Goal: Information Seeking & Learning: Learn about a topic

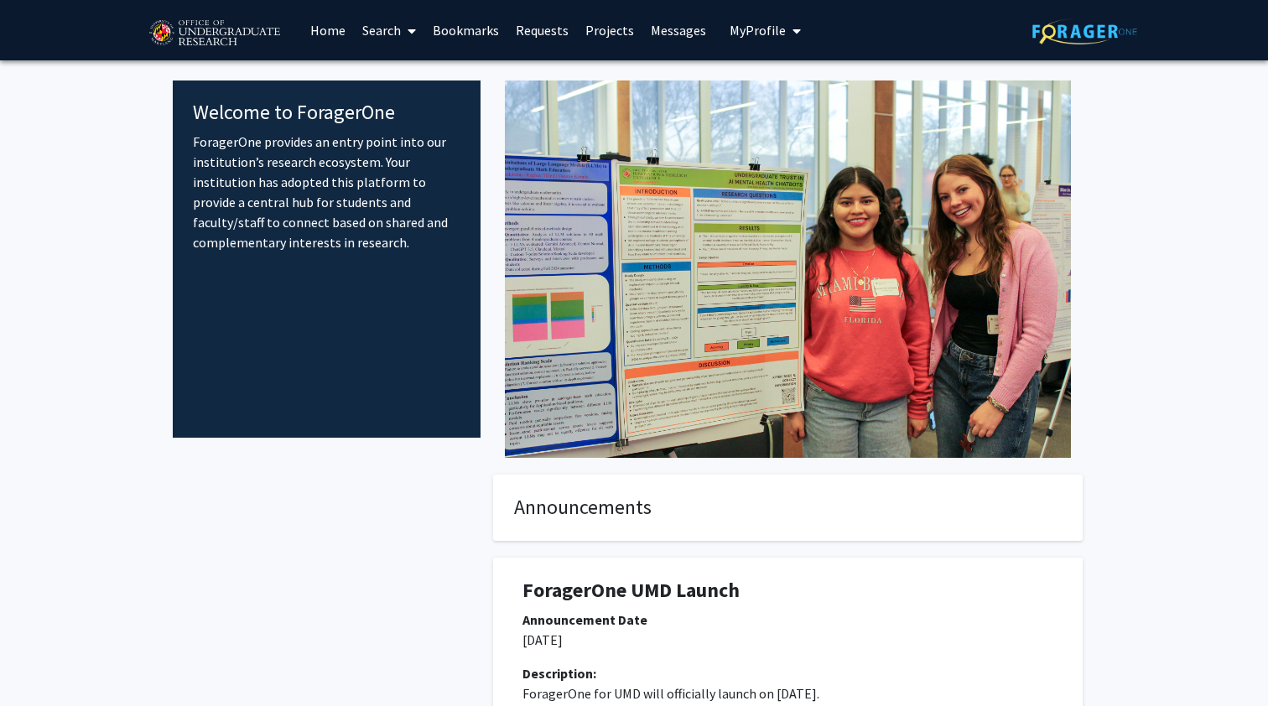
click at [414, 28] on icon at bounding box center [412, 30] width 8 height 13
click at [575, 98] on img at bounding box center [788, 269] width 566 height 377
click at [604, 29] on link "Projects" at bounding box center [609, 30] width 65 height 59
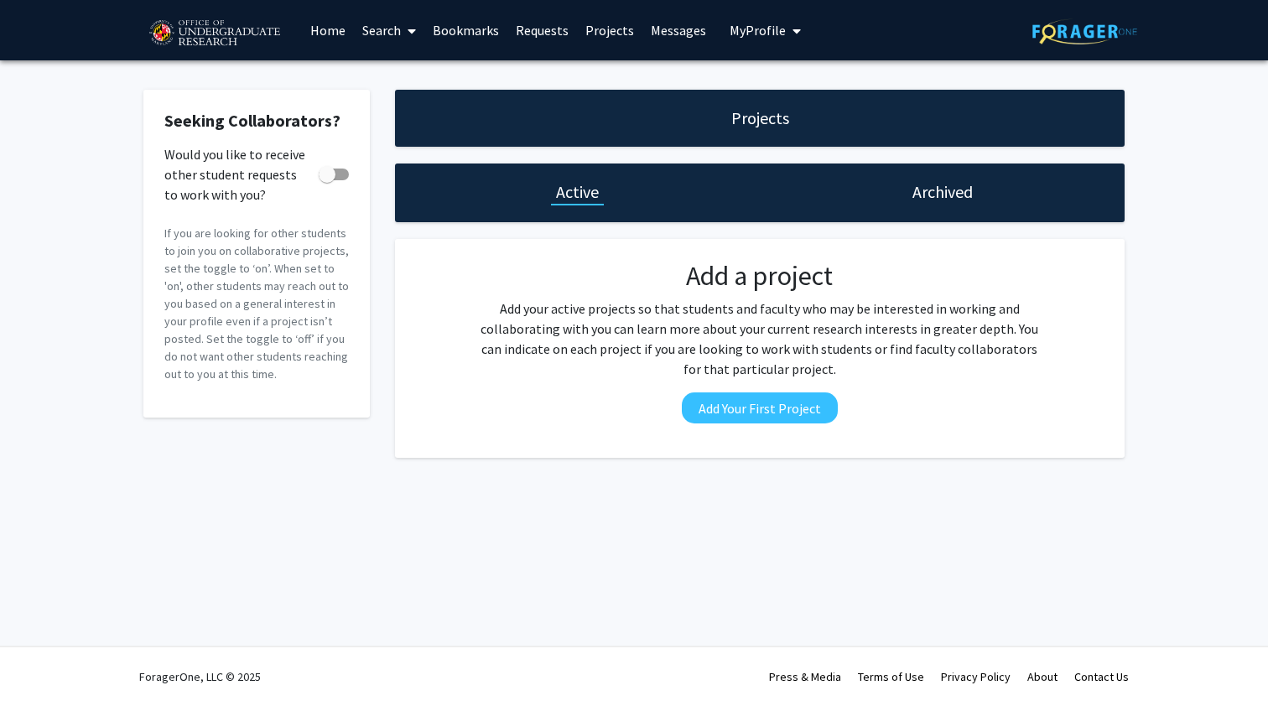
click at [678, 32] on link "Messages" at bounding box center [679, 30] width 72 height 59
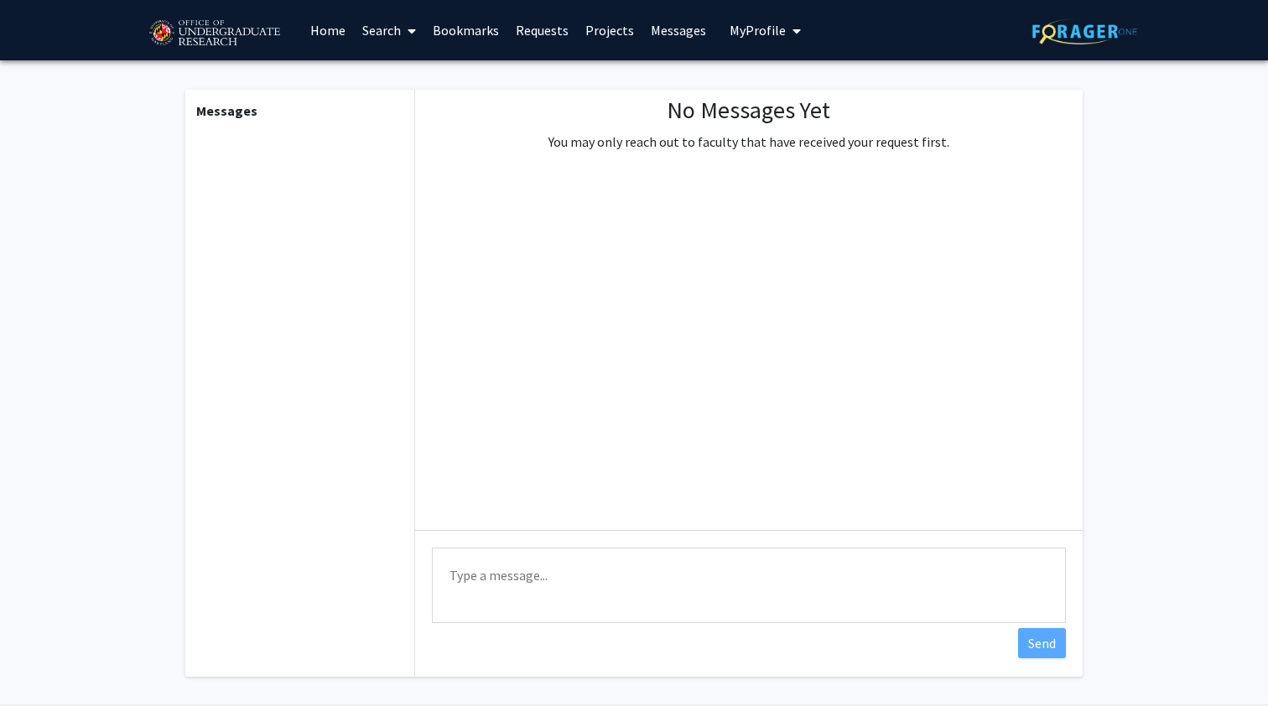
click at [738, 24] on span "My Profile" at bounding box center [758, 30] width 56 height 17
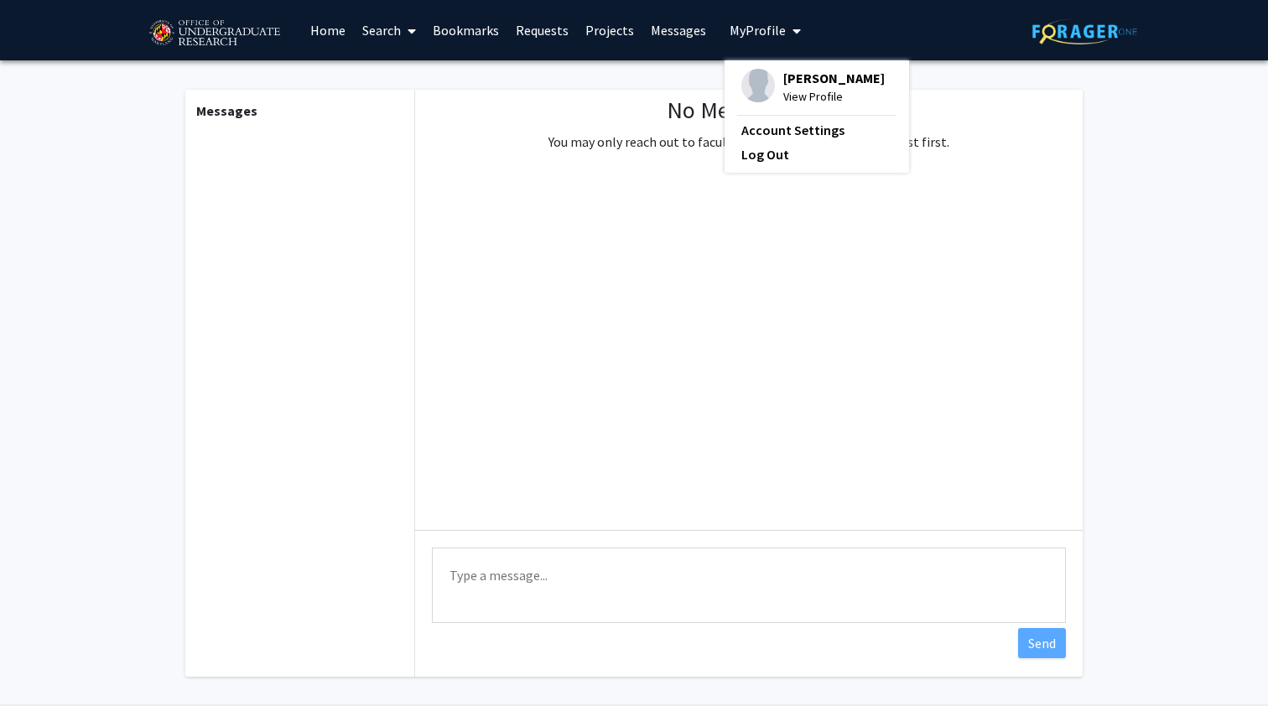
click at [738, 24] on span "My Profile" at bounding box center [758, 30] width 56 height 17
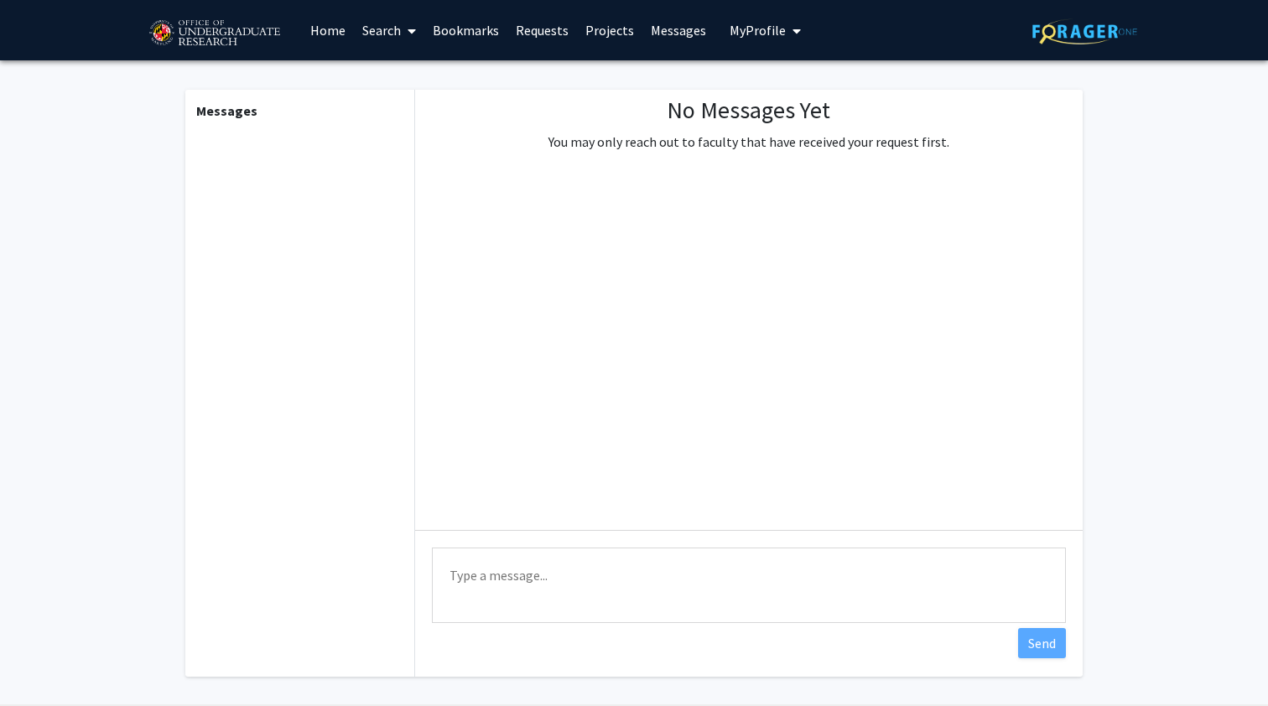
click at [410, 30] on icon at bounding box center [412, 30] width 8 height 13
click at [415, 71] on span "Faculty/Staff" at bounding box center [415, 77] width 123 height 34
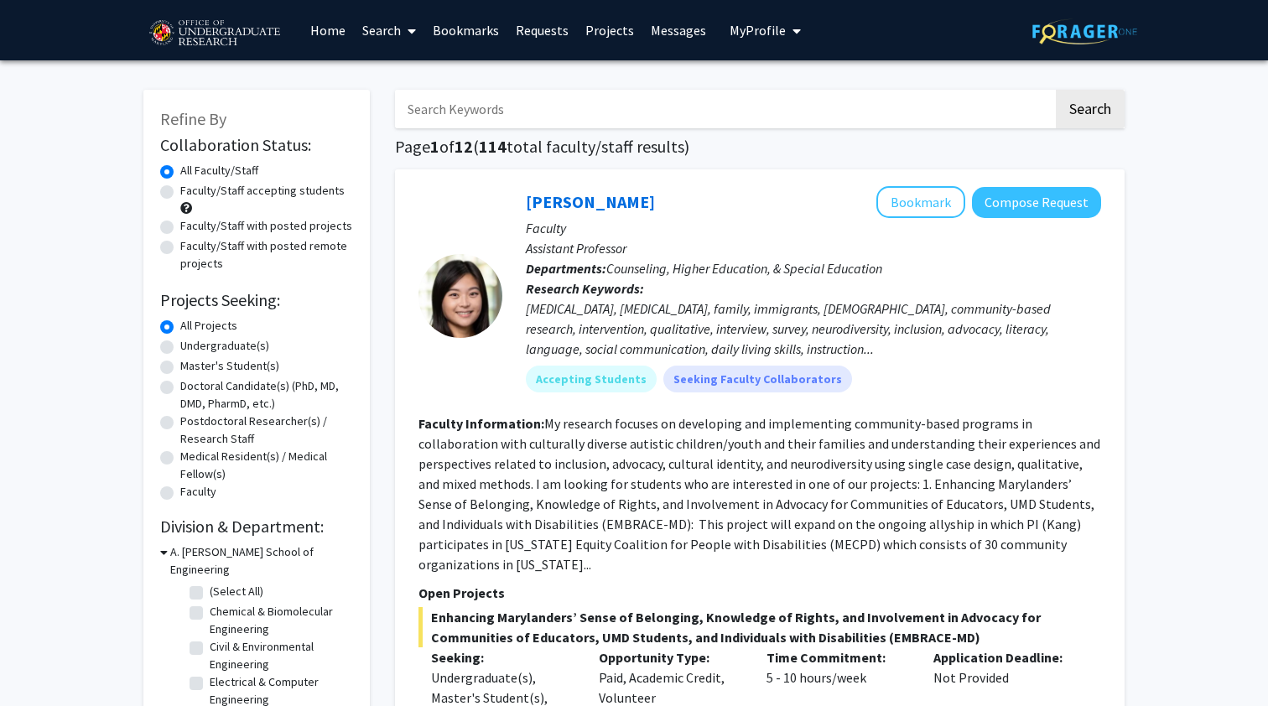
click at [180, 351] on label "Undergraduate(s)" at bounding box center [224, 346] width 89 height 18
click at [180, 348] on input "Undergraduate(s)" at bounding box center [185, 342] width 11 height 11
radio input "true"
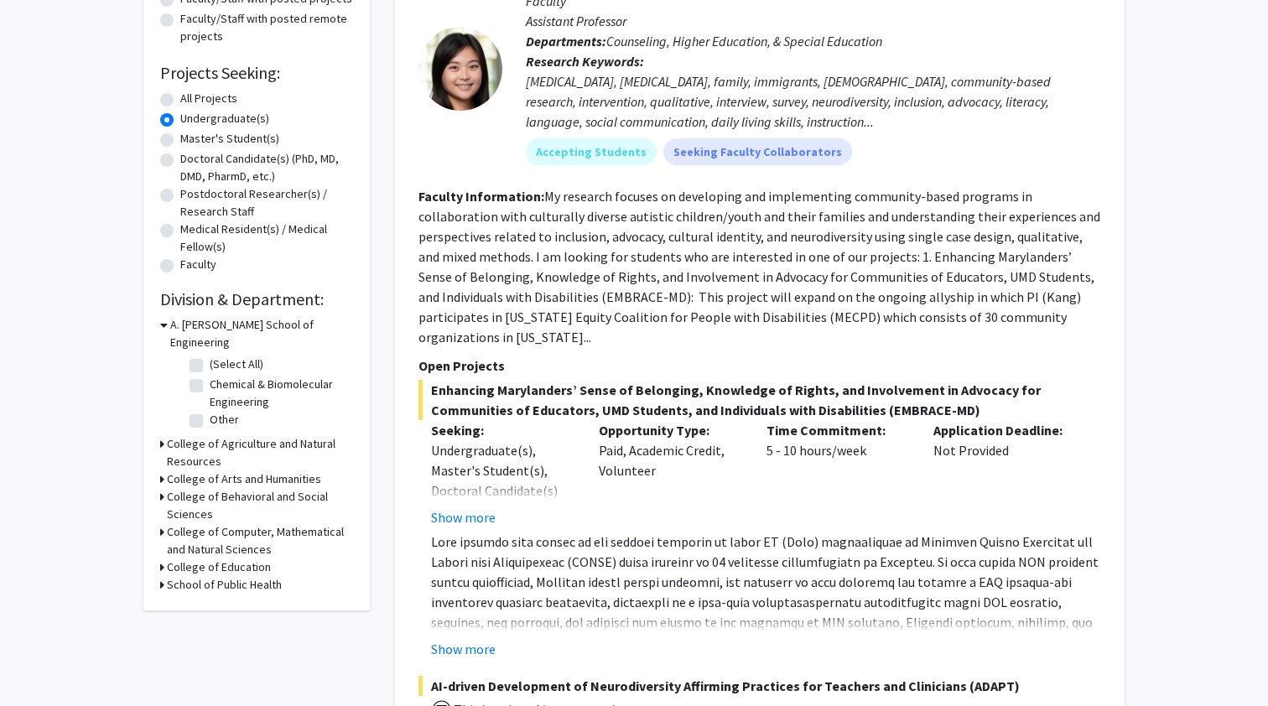
scroll to position [224, 0]
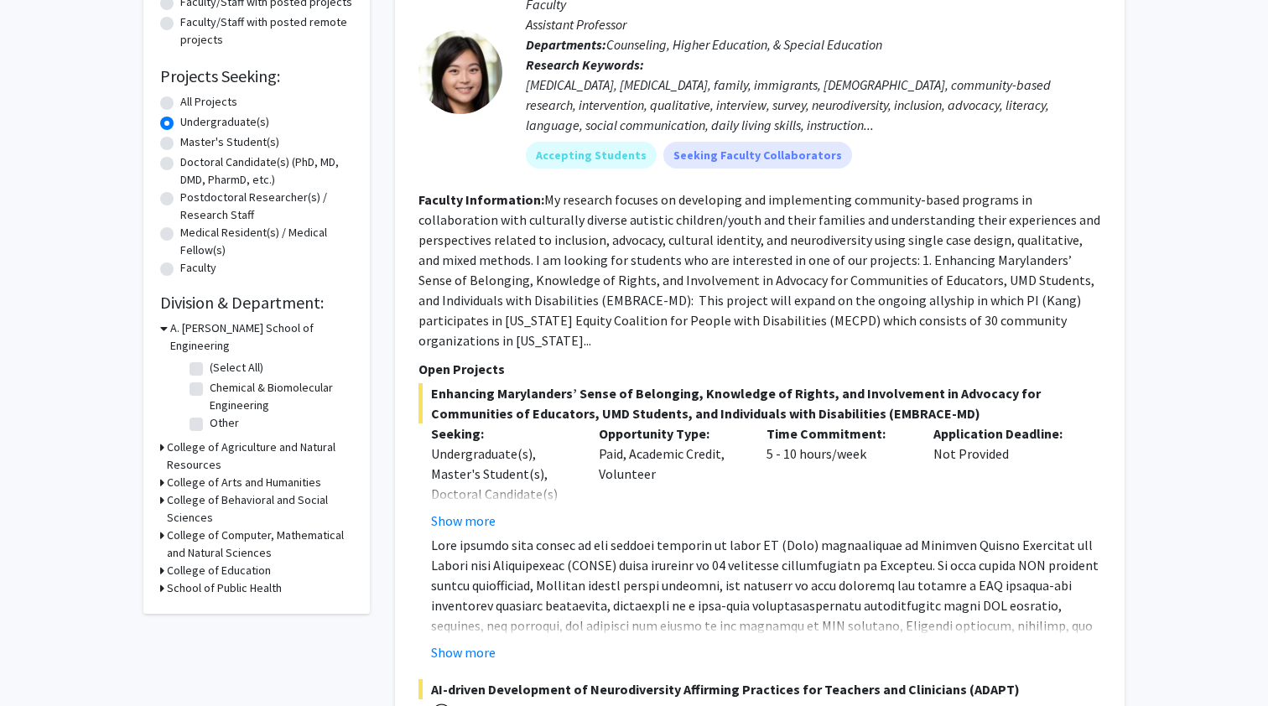
click at [159, 518] on div "Refine By Collaboration Status: Collaboration Status All Faculty/Staff Collabor…" at bounding box center [256, 240] width 226 height 748
click at [161, 527] on icon at bounding box center [162, 536] width 4 height 18
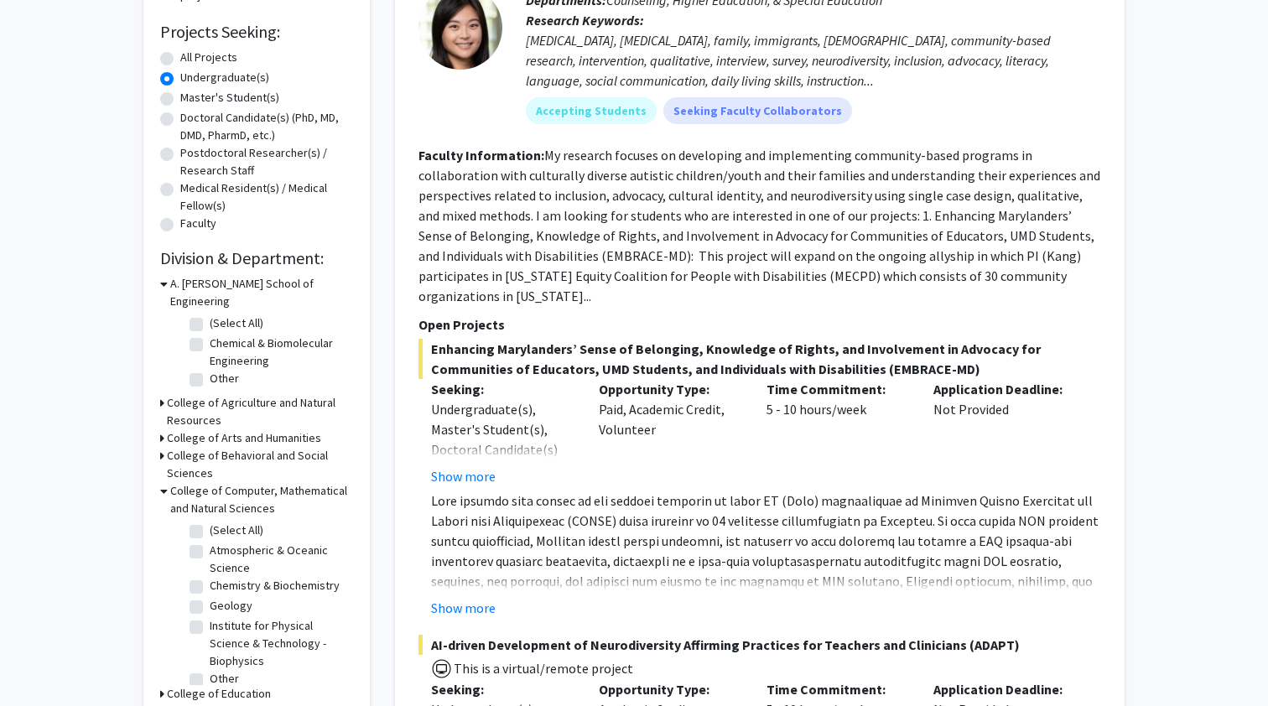
scroll to position [268, 0]
click at [164, 482] on icon at bounding box center [164, 491] width 8 height 18
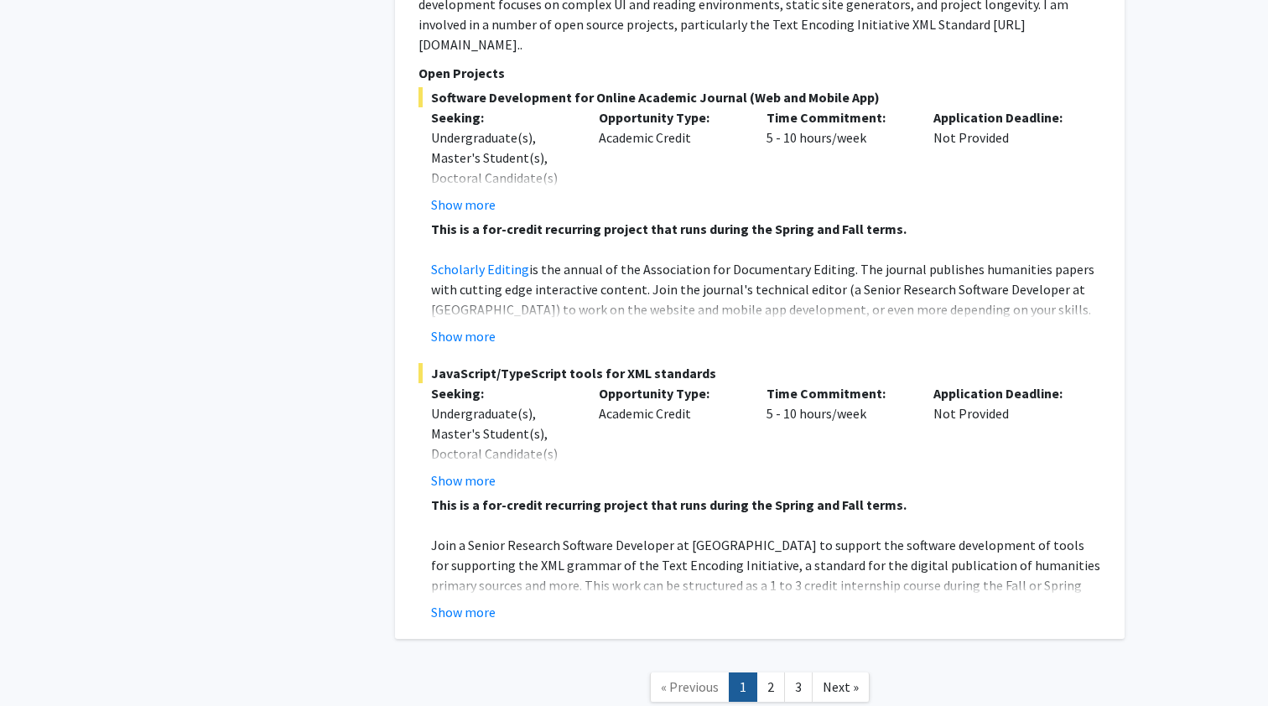
scroll to position [7916, 0]
click at [771, 674] on link "2" at bounding box center [771, 688] width 29 height 29
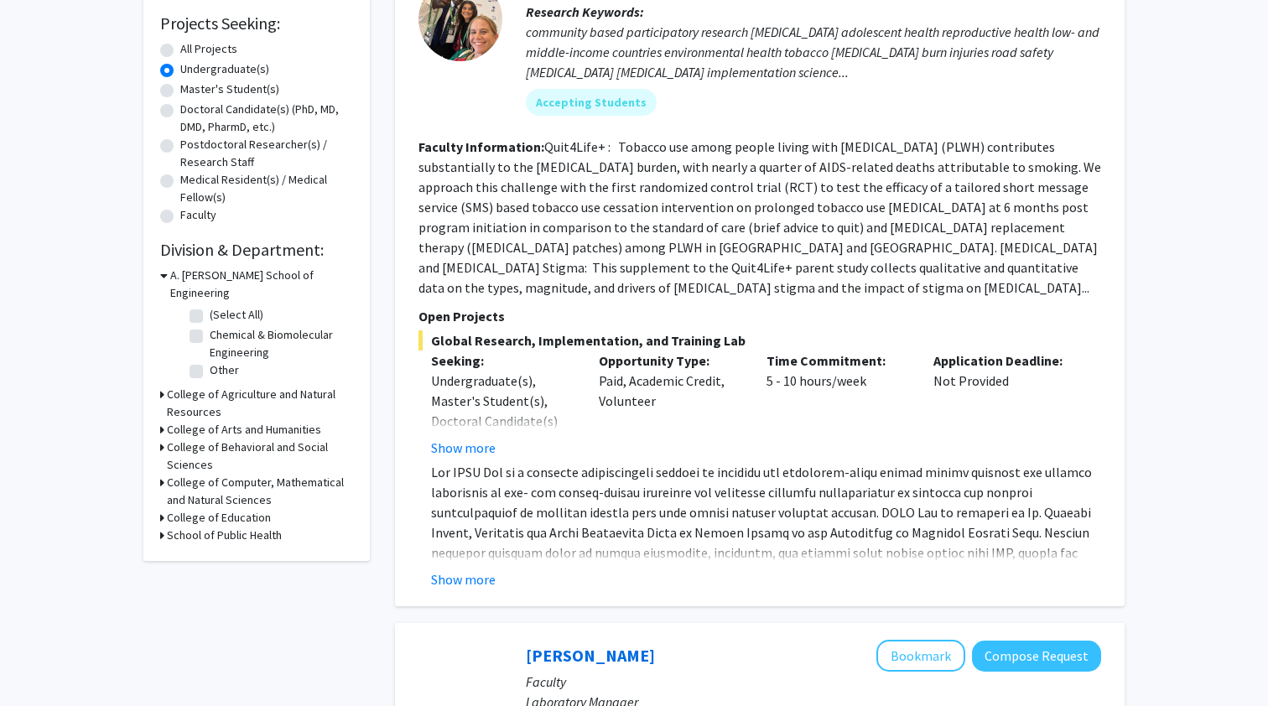
scroll to position [278, 0]
